Goal: Task Accomplishment & Management: Complete application form

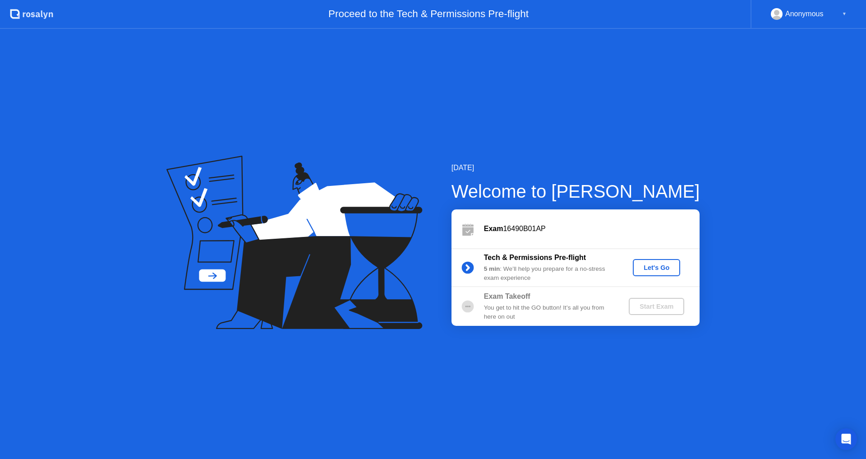
click at [649, 267] on div "Let's Go" at bounding box center [656, 267] width 40 height 7
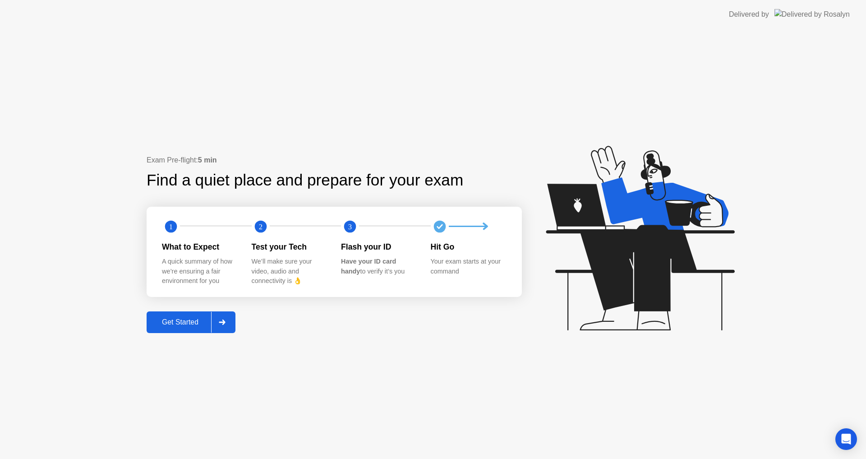
click at [195, 320] on div "Get Started" at bounding box center [180, 322] width 62 height 8
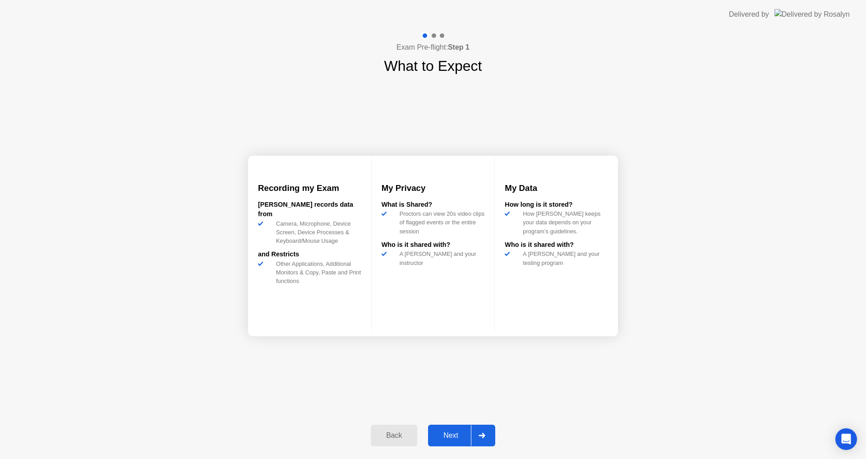
click at [464, 435] on div "Next" at bounding box center [451, 435] width 40 height 8
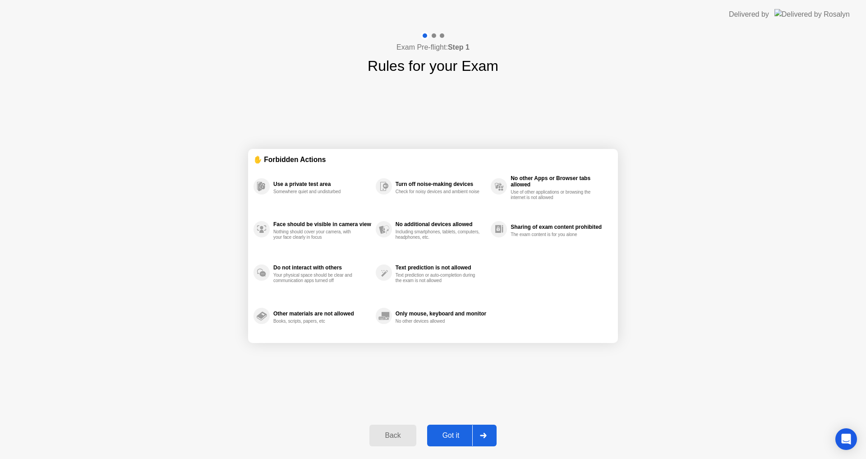
click at [464, 435] on div "Got it" at bounding box center [451, 435] width 42 height 8
select select "**********"
select select "*******"
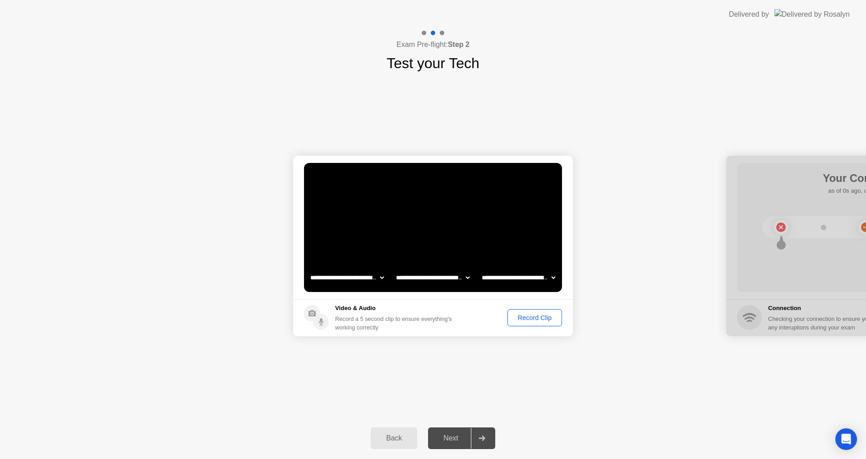
click at [527, 315] on div "Record Clip" at bounding box center [534, 317] width 48 height 7
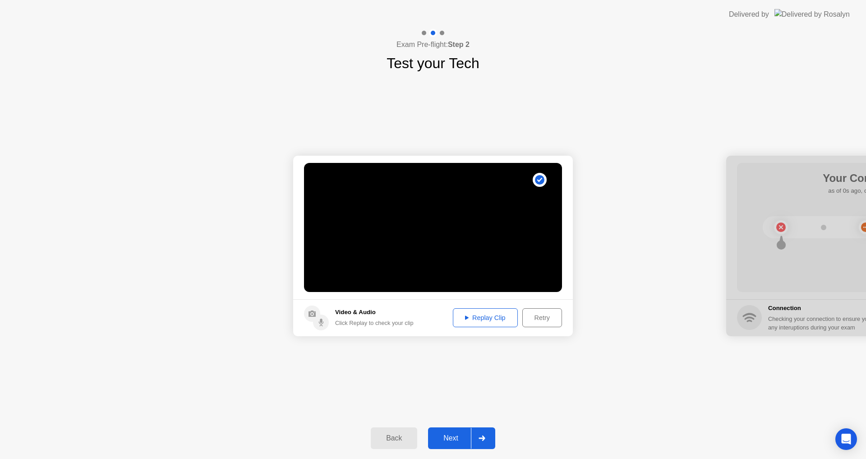
click at [462, 440] on div "Next" at bounding box center [451, 438] width 40 height 8
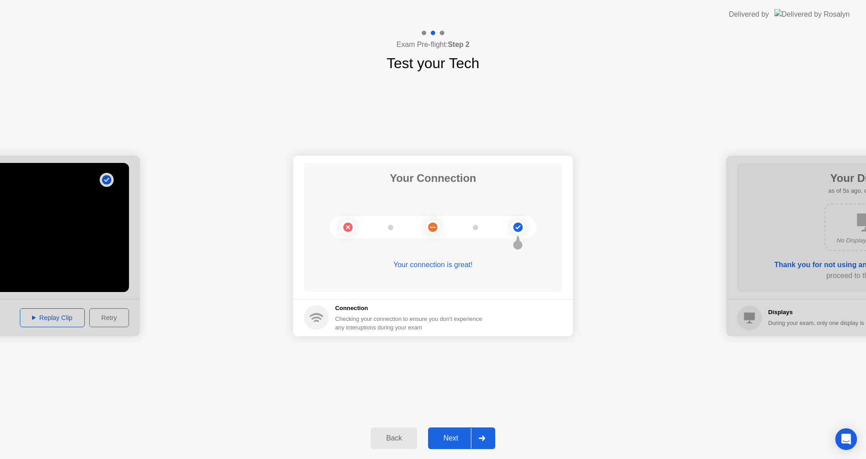
click at [456, 438] on div "Next" at bounding box center [451, 438] width 40 height 8
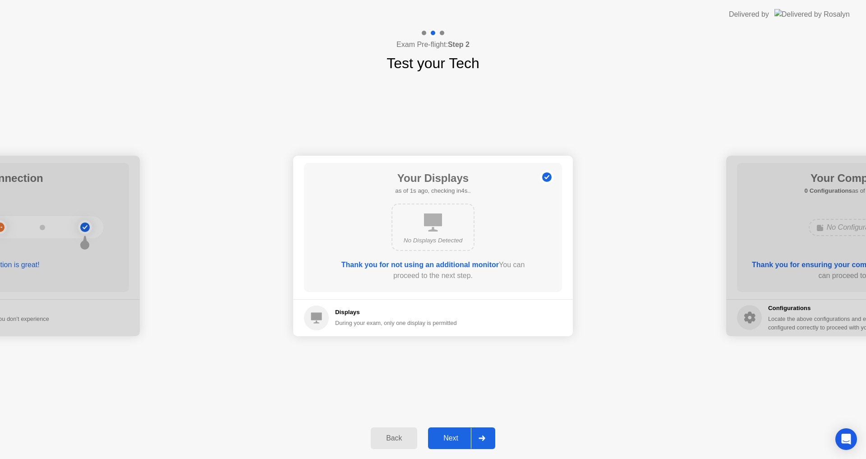
click at [429, 240] on div "No Displays Detected" at bounding box center [433, 240] width 67 height 9
click at [445, 439] on div "Next" at bounding box center [451, 438] width 40 height 8
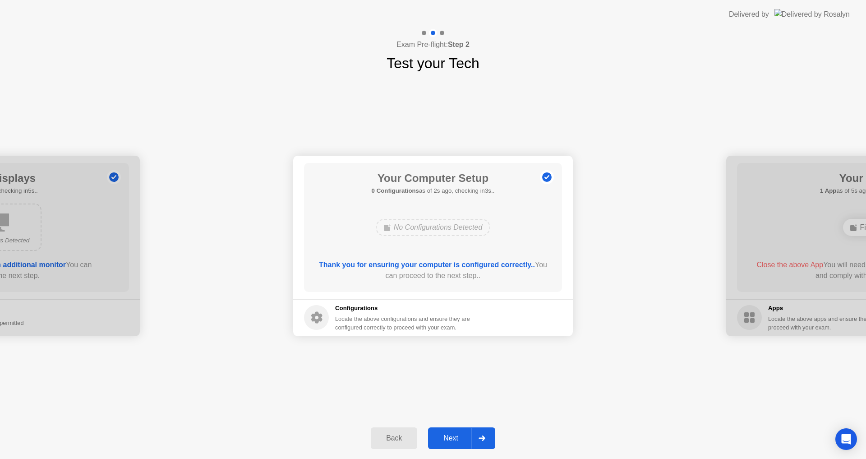
click at [446, 435] on div "Next" at bounding box center [451, 438] width 40 height 8
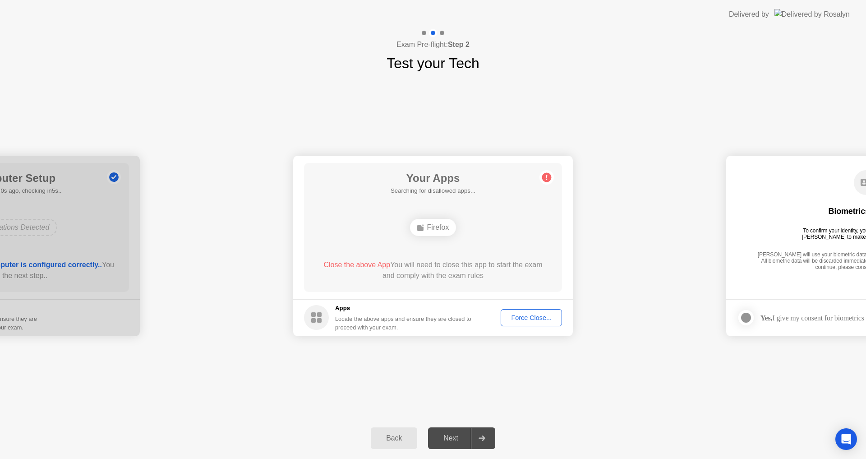
click at [459, 438] on div "Next" at bounding box center [451, 438] width 40 height 8
click at [519, 318] on div "Force Close..." at bounding box center [531, 317] width 55 height 7
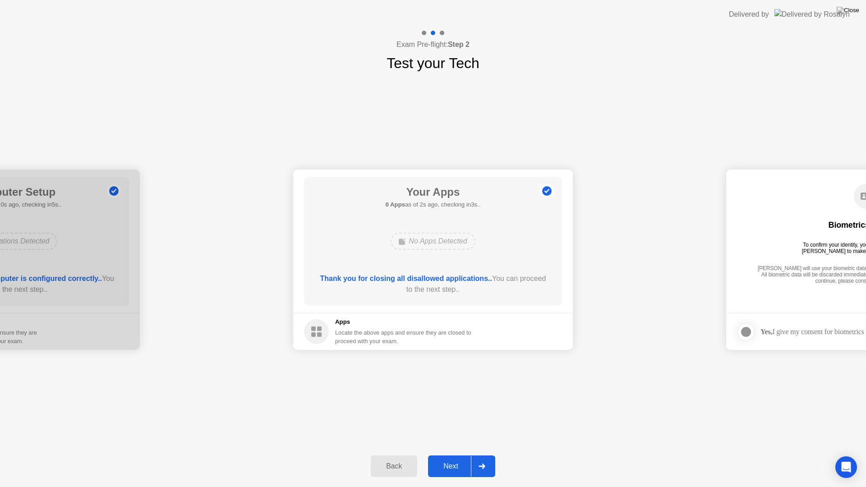
click at [452, 458] on div "Next" at bounding box center [451, 466] width 40 height 8
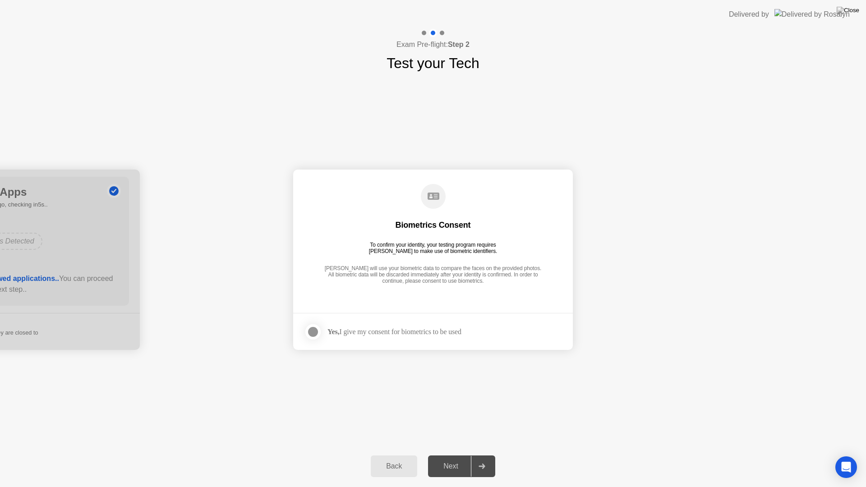
click at [310, 331] on div at bounding box center [313, 331] width 11 height 11
click at [452, 458] on div "Next" at bounding box center [451, 466] width 40 height 8
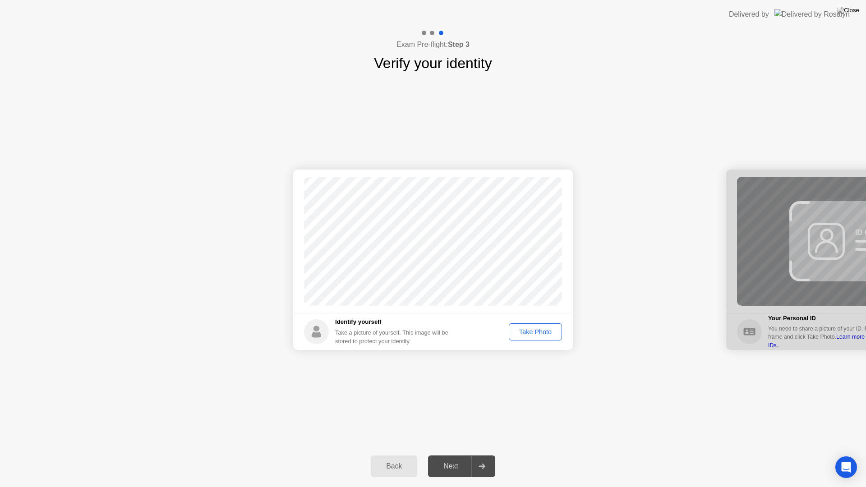
click at [523, 329] on div "Take Photo" at bounding box center [535, 331] width 47 height 7
click at [461, 458] on div "Next" at bounding box center [451, 466] width 40 height 8
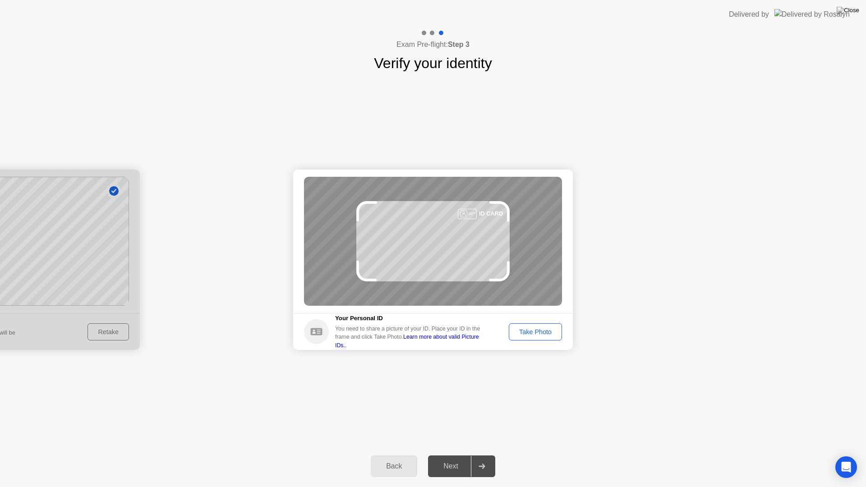
click at [533, 329] on div "Take Photo" at bounding box center [535, 331] width 47 height 7
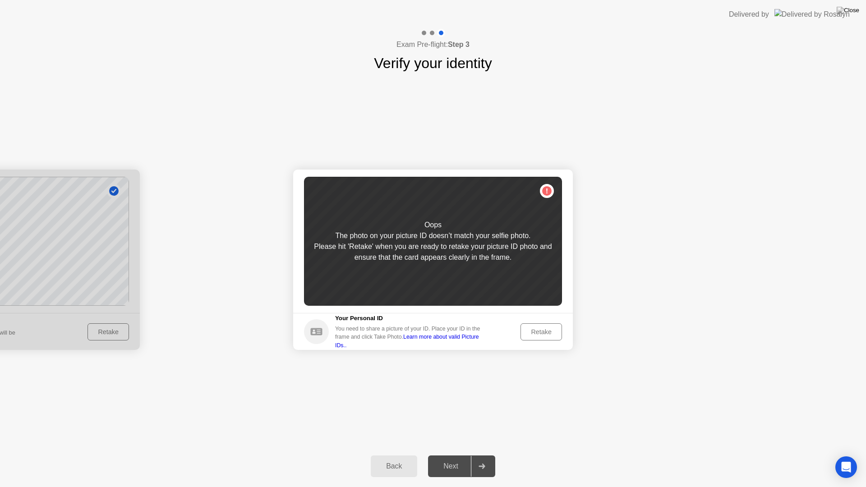
click at [545, 332] on div "Retake" at bounding box center [541, 331] width 35 height 7
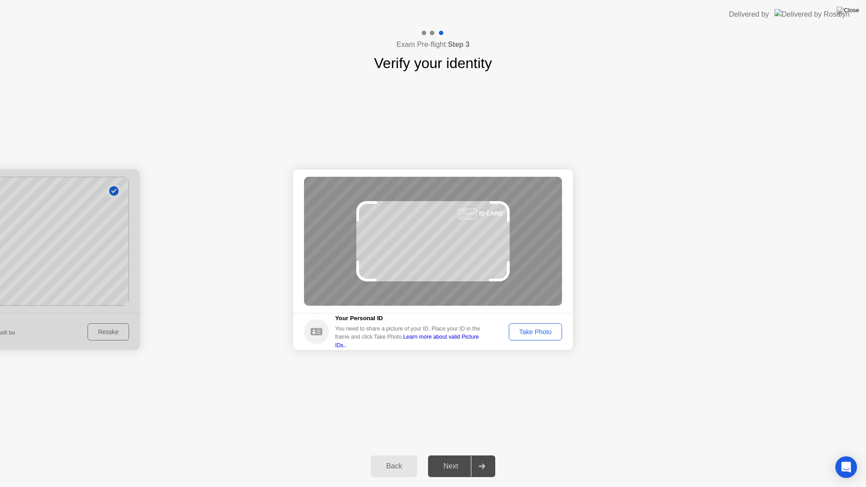
click at [547, 333] on div "Take Photo" at bounding box center [535, 331] width 47 height 7
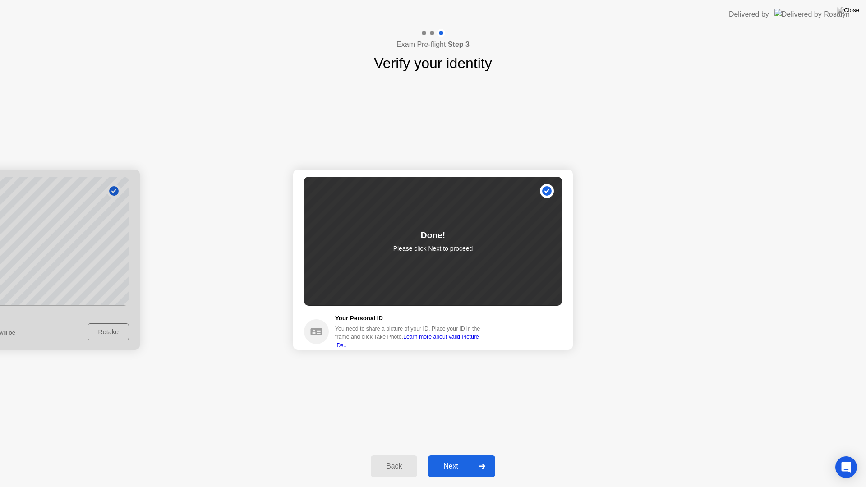
click at [454, 458] on div "Next" at bounding box center [451, 466] width 40 height 8
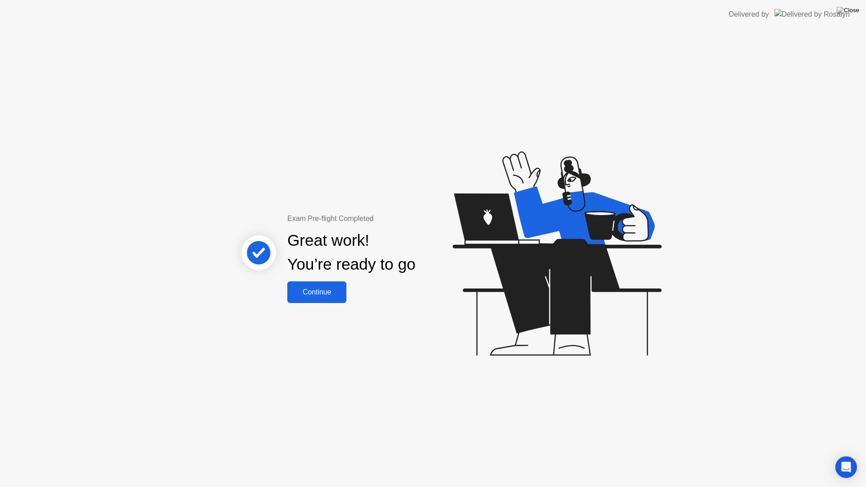
click at [317, 295] on div "Continue" at bounding box center [317, 292] width 54 height 8
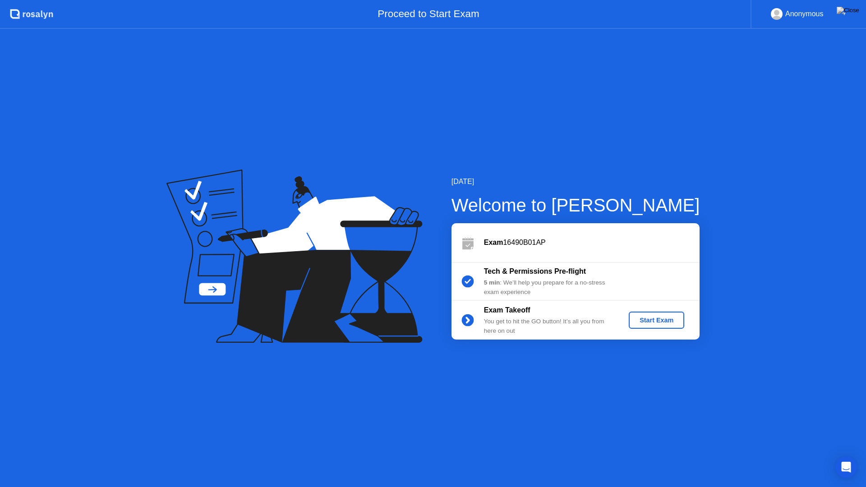
click at [659, 321] on div "Start Exam" at bounding box center [656, 320] width 48 height 7
